Goal: Find specific page/section: Find specific page/section

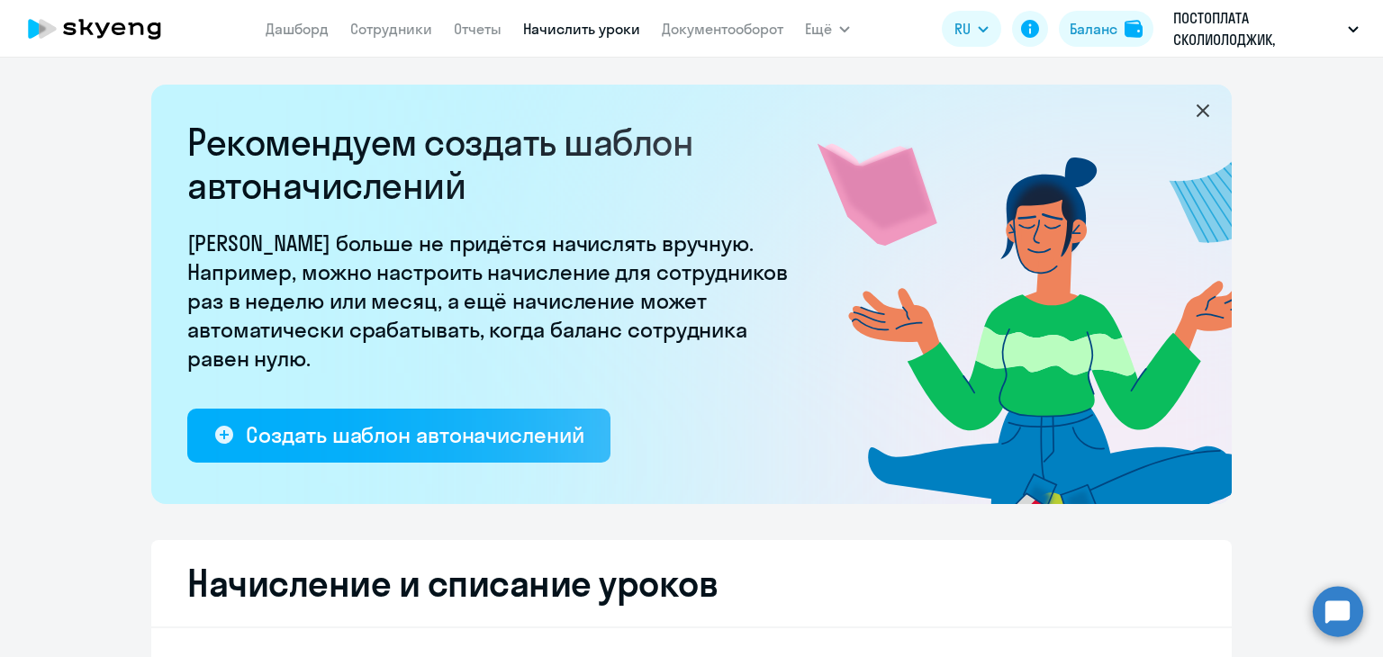
select select "10"
click at [419, 33] on link "Сотрудники" at bounding box center [391, 29] width 82 height 18
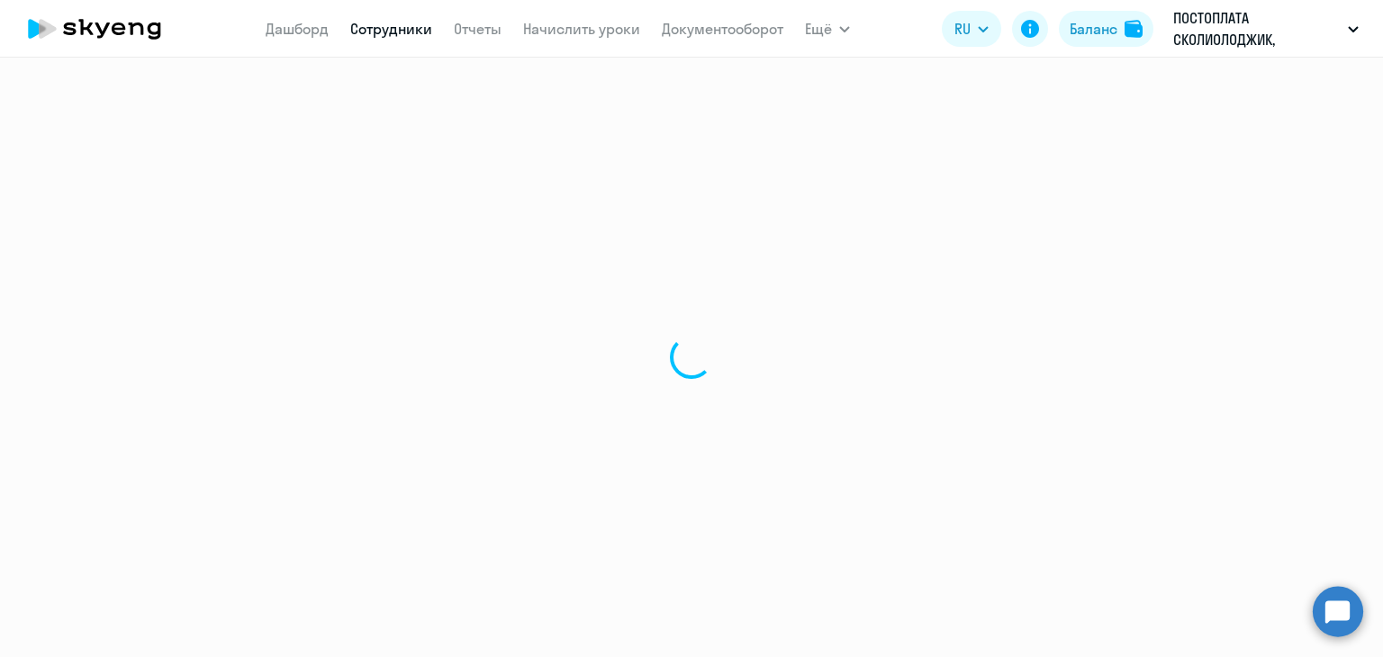
select select "30"
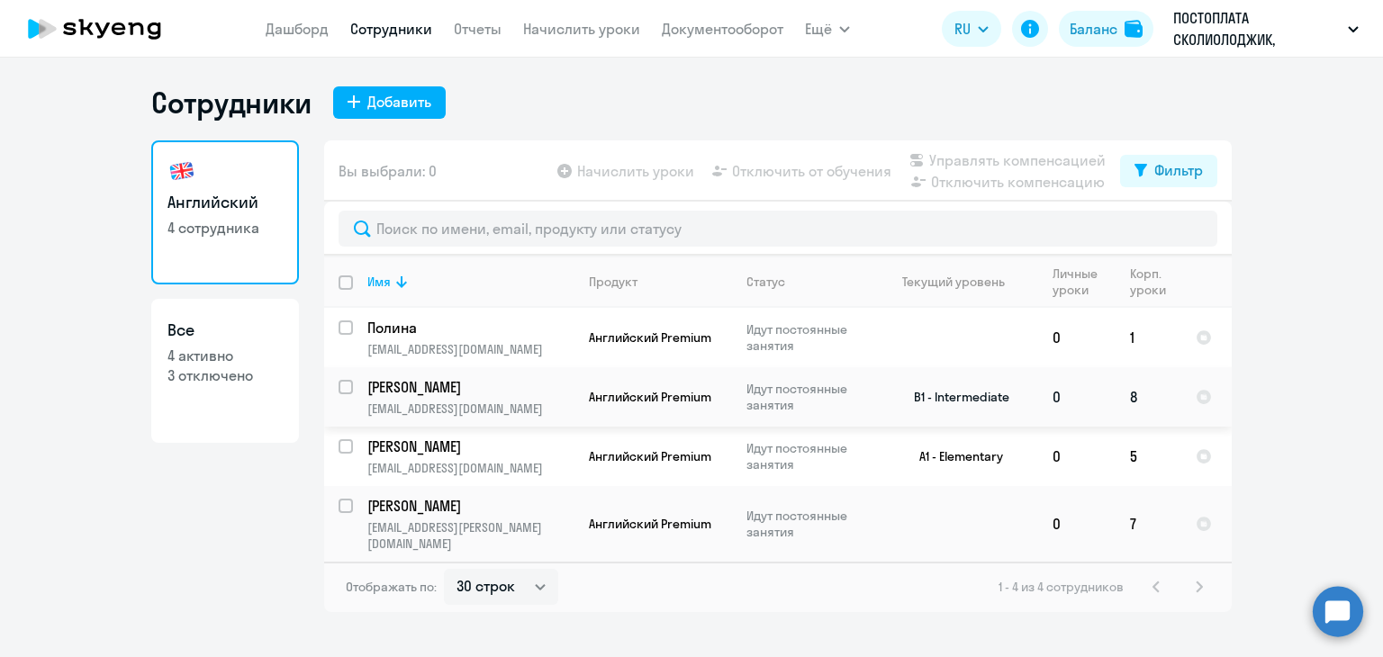
click at [345, 386] on input "select row 4636194" at bounding box center [357, 398] width 36 height 36
checkbox input "true"
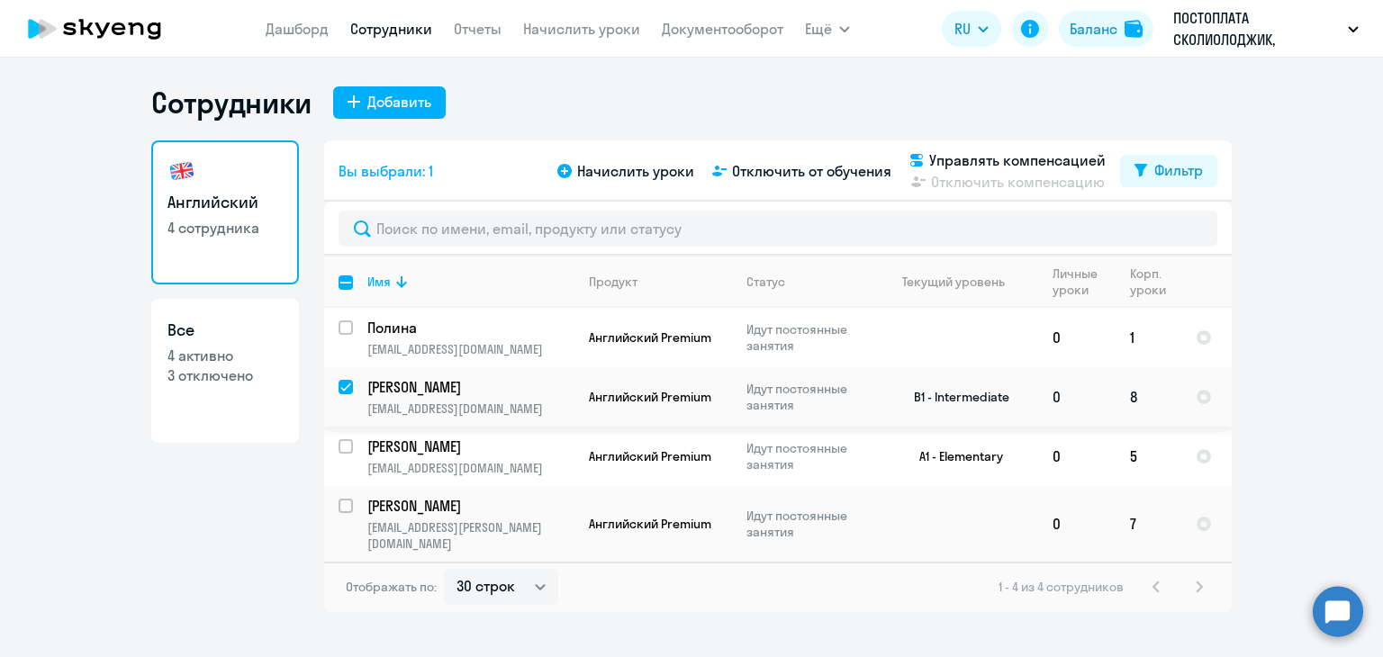
click at [415, 391] on p "[PERSON_NAME]" at bounding box center [469, 387] width 204 height 20
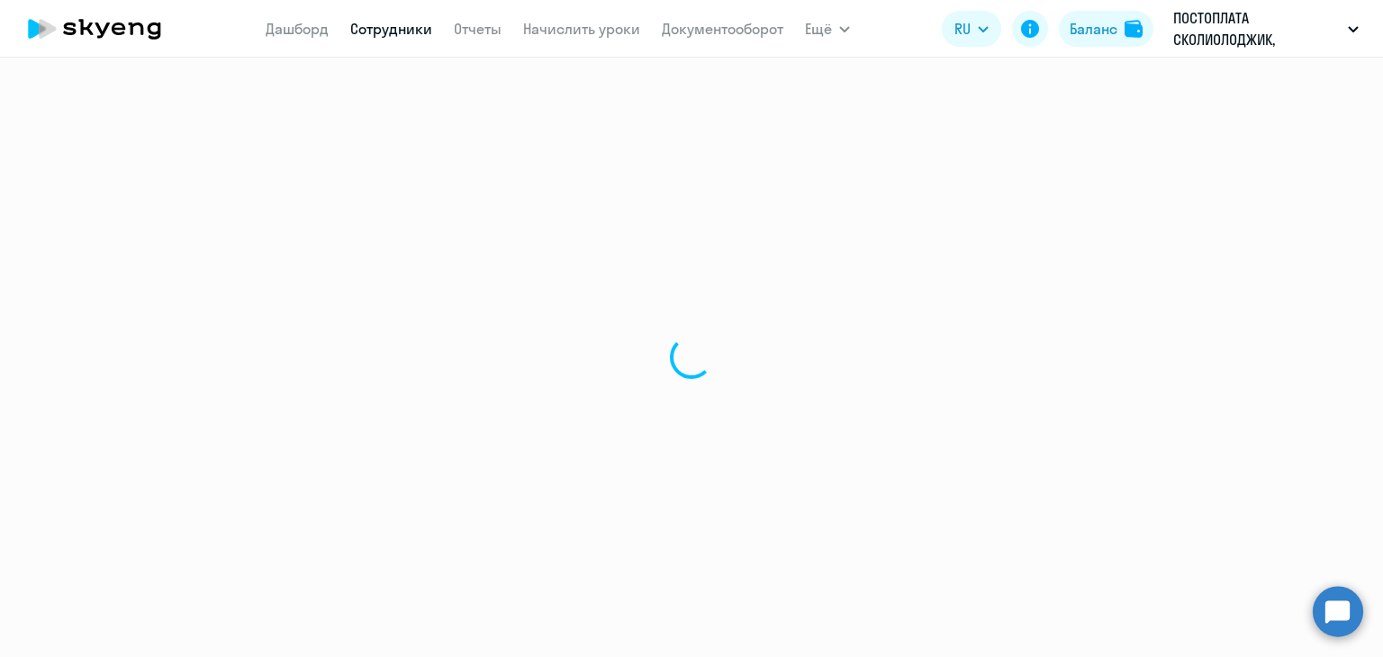
select select "english"
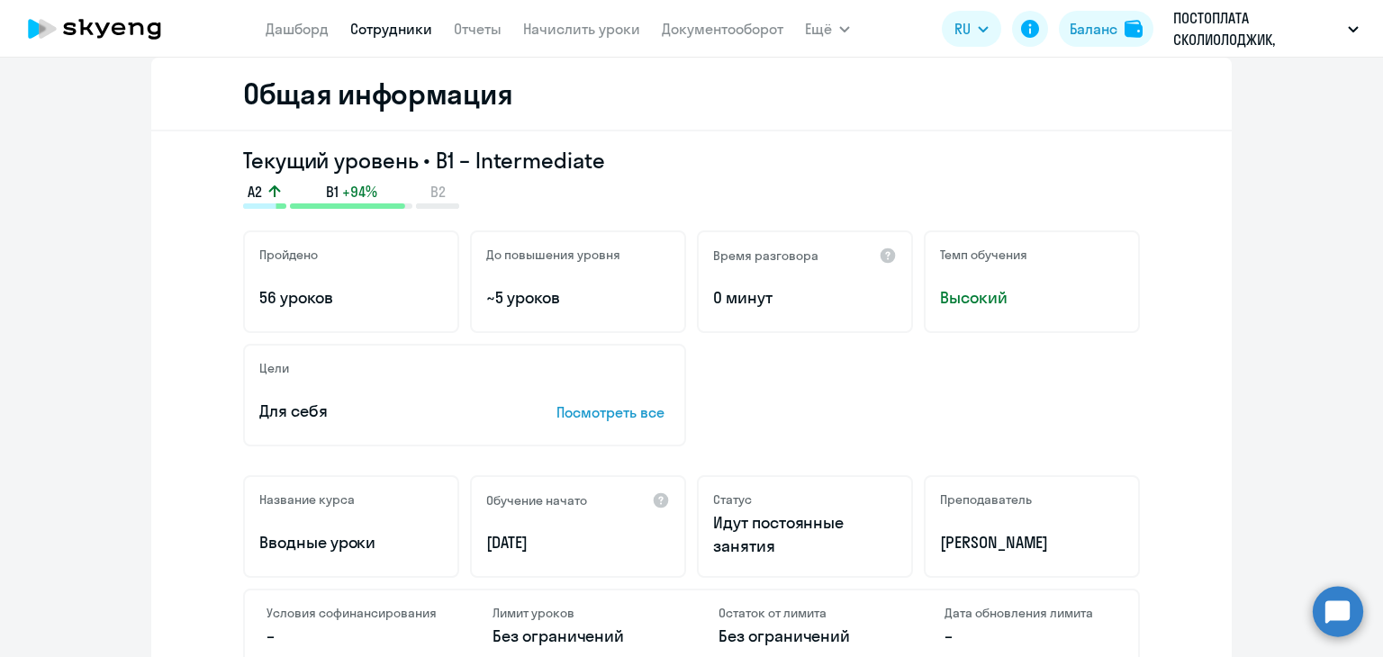
scroll to position [180, 0]
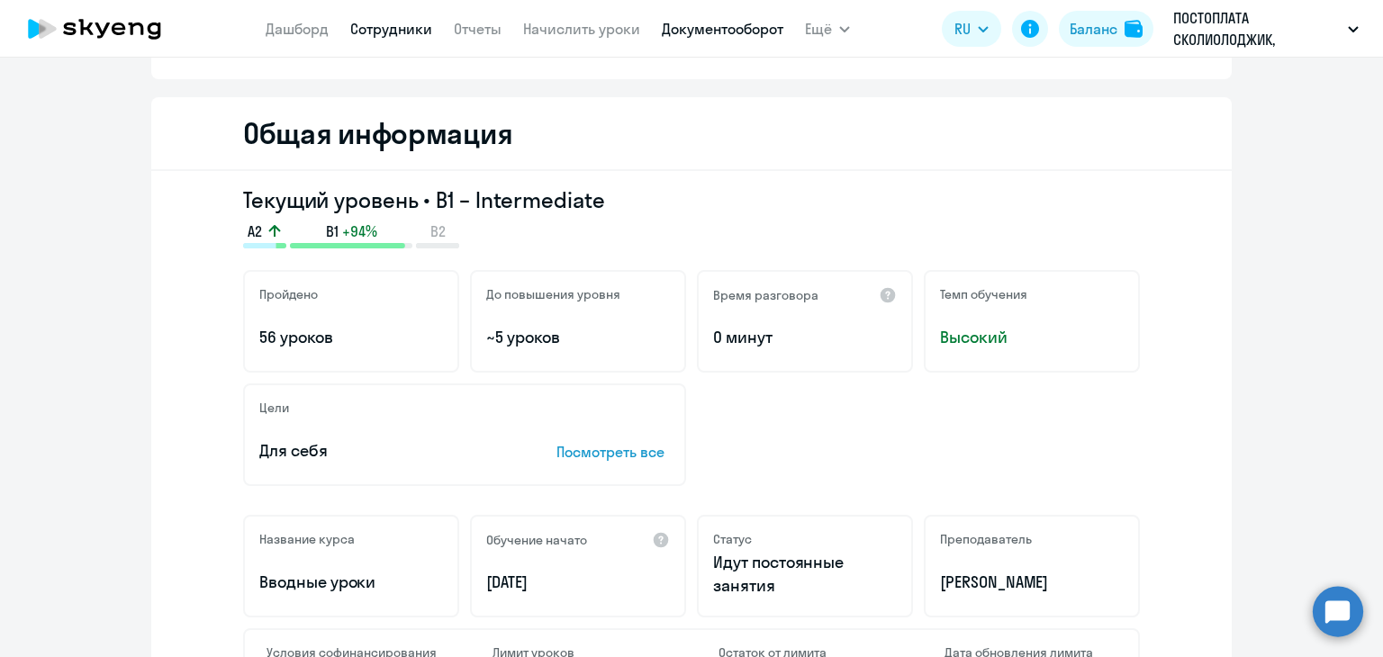
click at [702, 23] on link "Документооборот" at bounding box center [723, 29] width 122 height 18
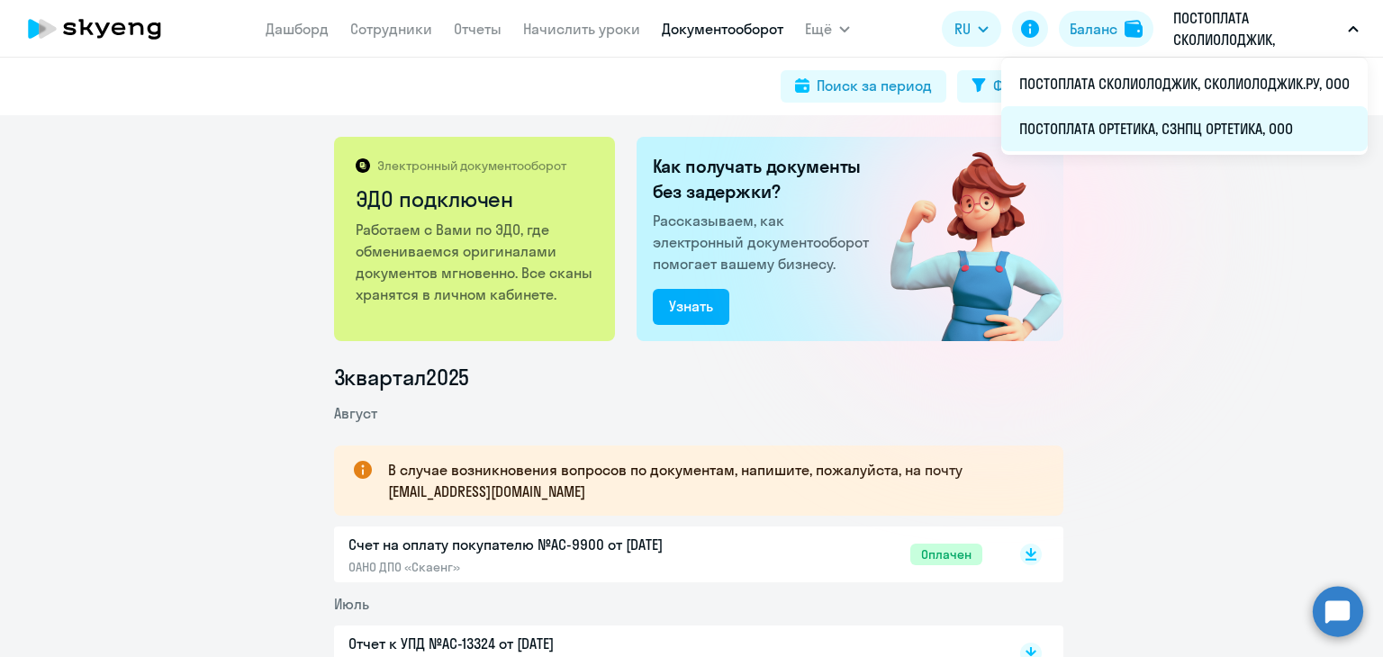
click at [1151, 123] on li "ПОСТОПЛАТА ОРТЕТИКА, СЗНПЦ ОРТЕТИКА, ООО" at bounding box center [1184, 128] width 366 height 45
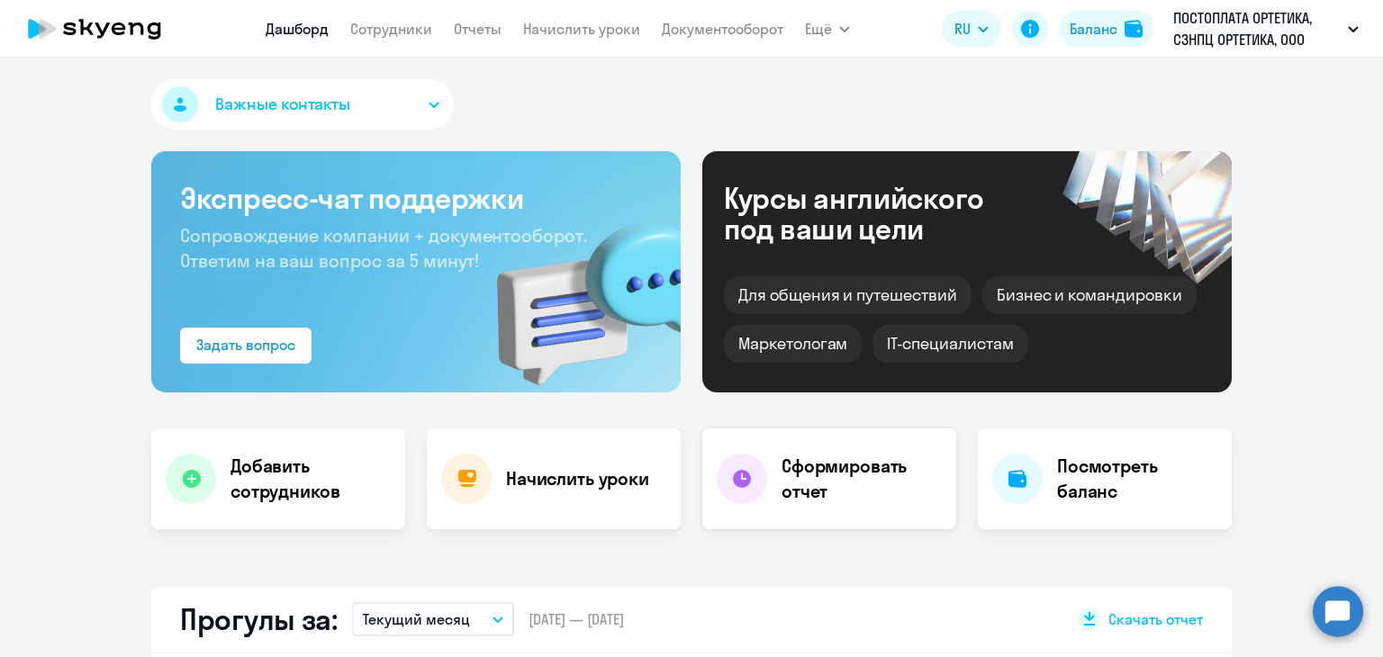
select select "30"
click at [692, 25] on link "Документооборот" at bounding box center [723, 29] width 122 height 18
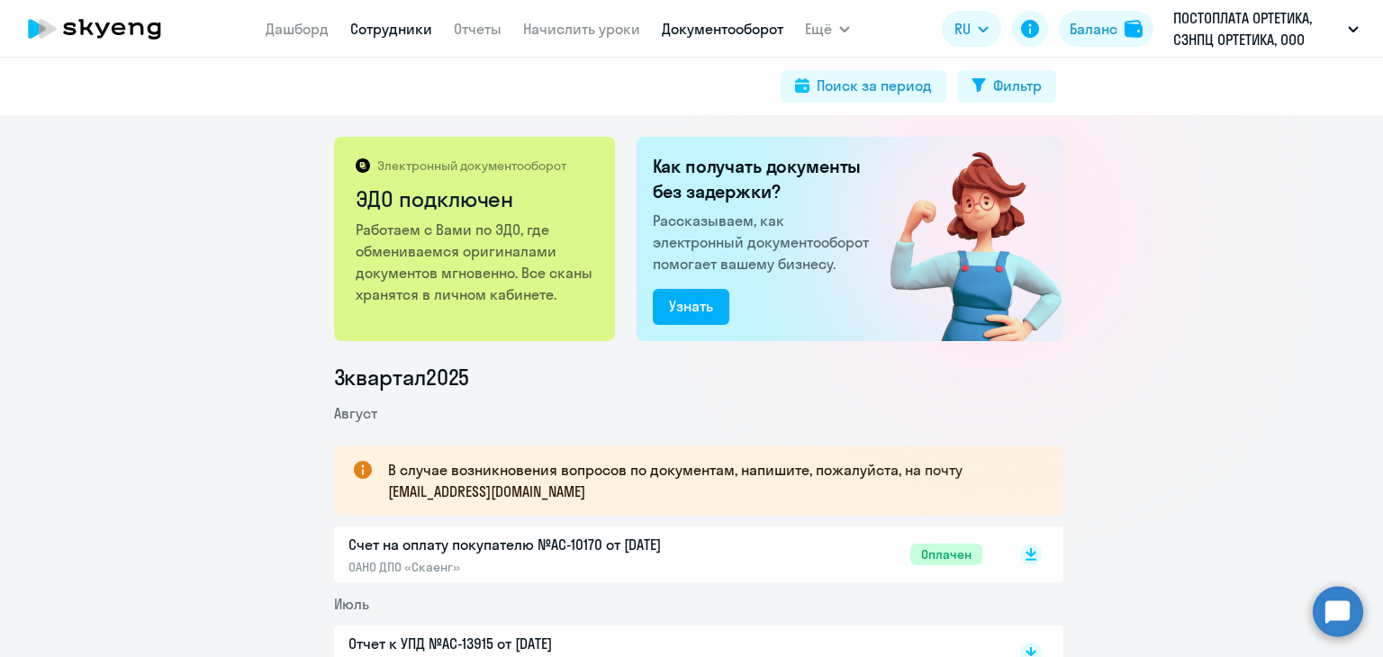
click at [403, 28] on link "Сотрудники" at bounding box center [391, 29] width 82 height 18
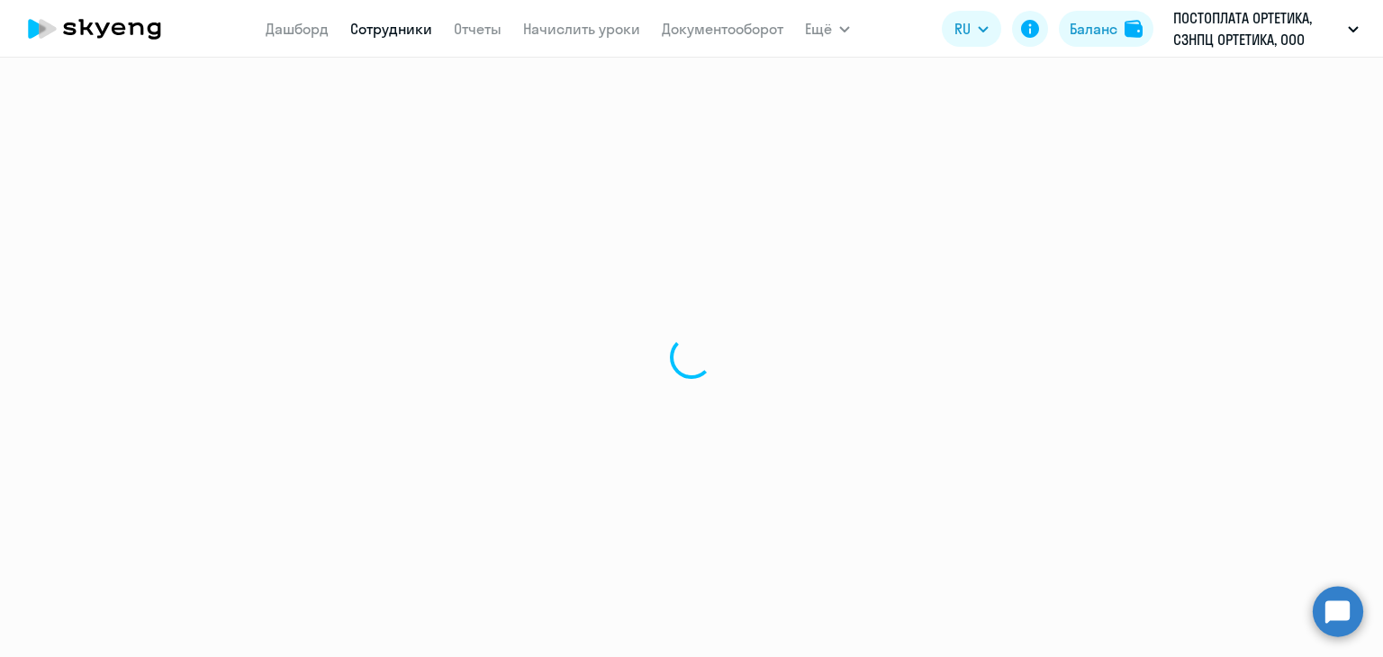
select select "30"
